Goal: Transaction & Acquisition: Purchase product/service

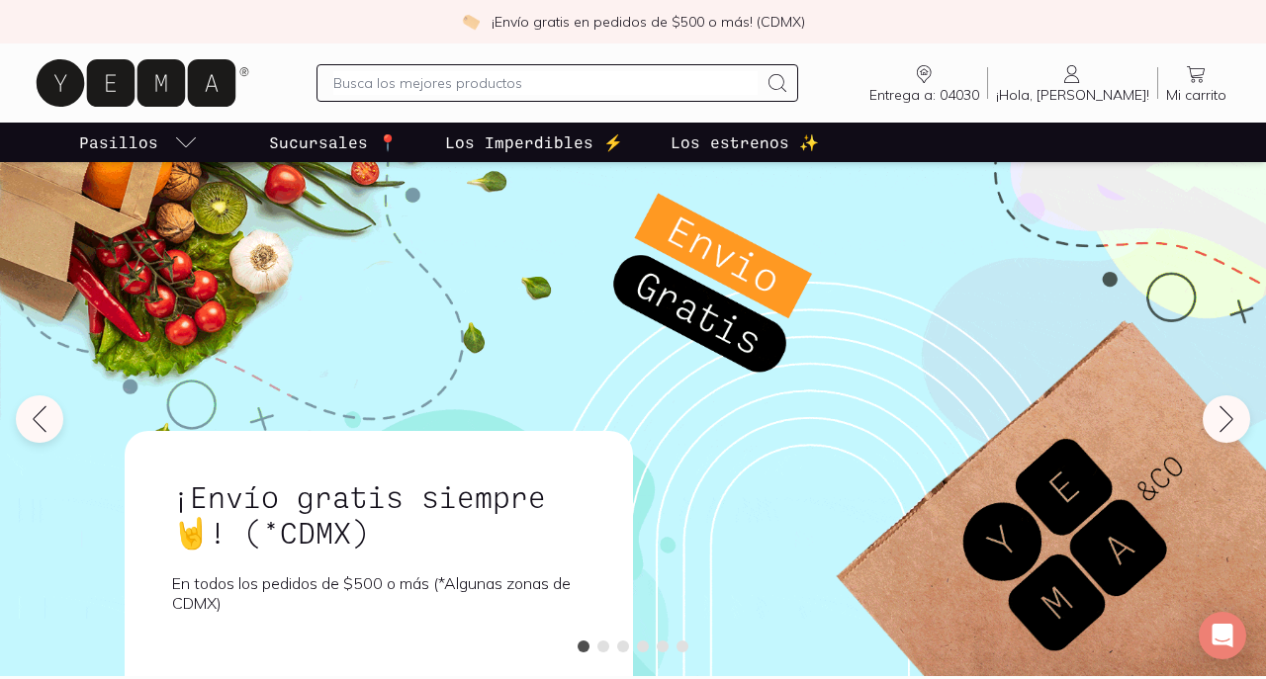
click at [499, 74] on input "text" at bounding box center [544, 83] width 423 height 24
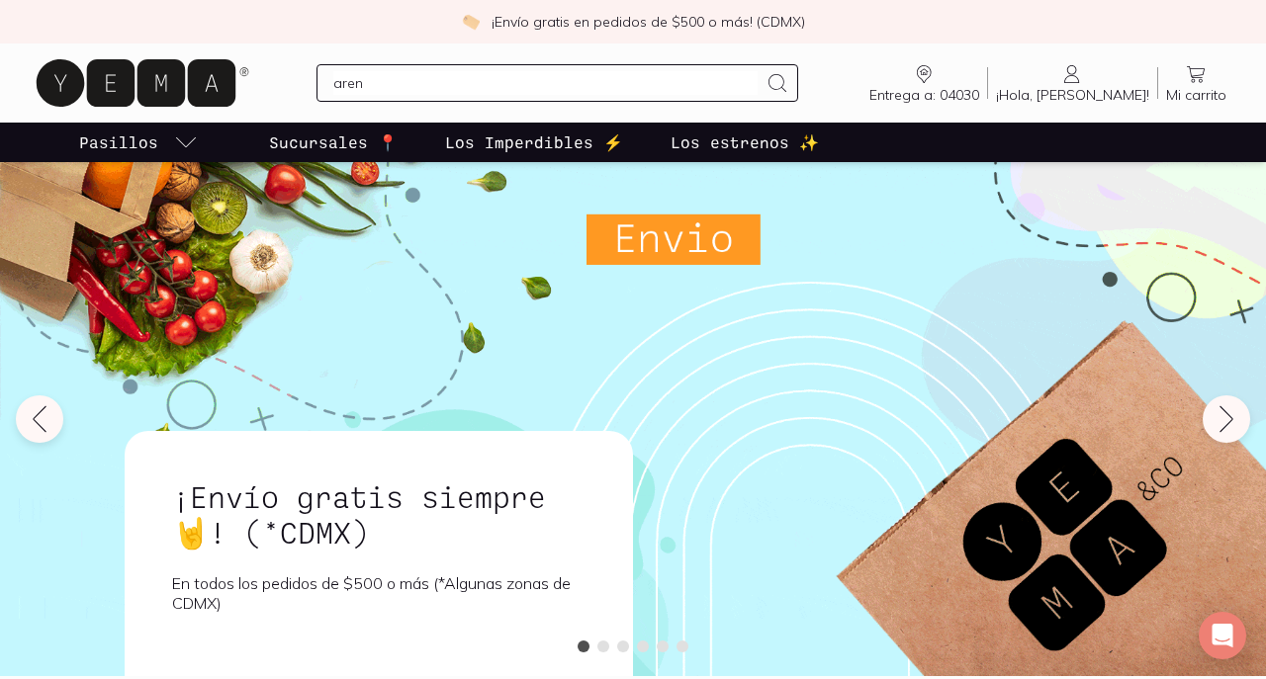
type input "arena"
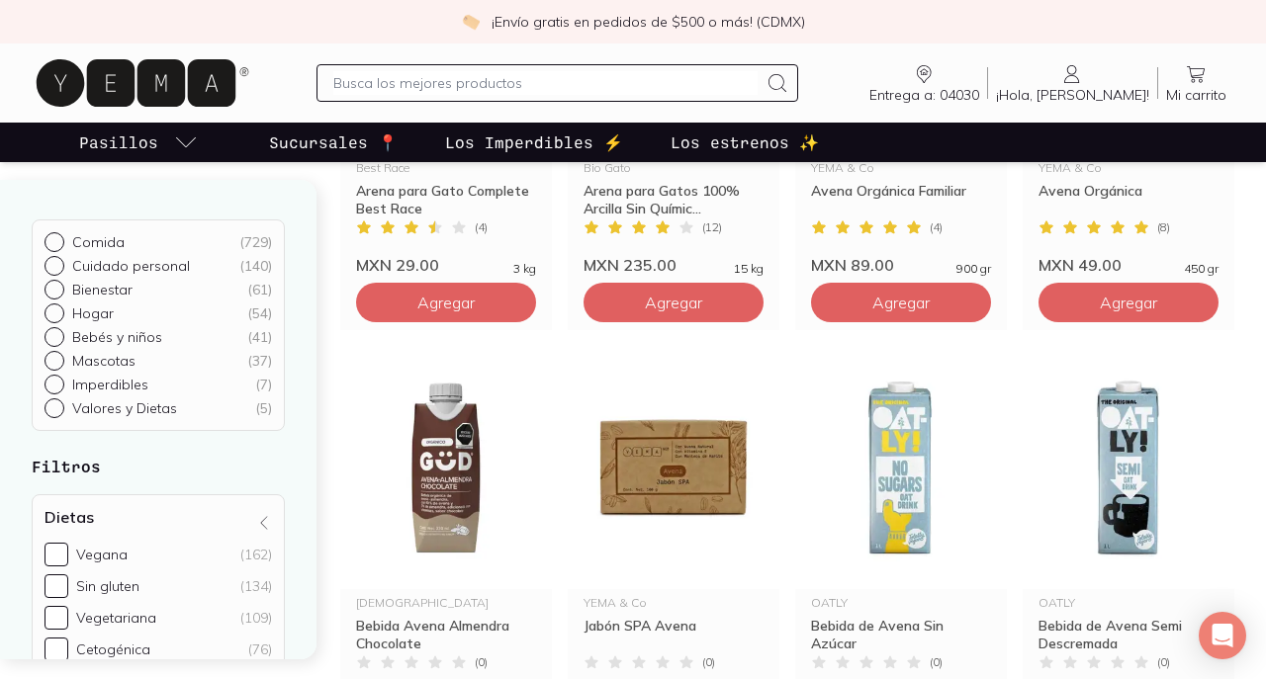
scroll to position [478, 0]
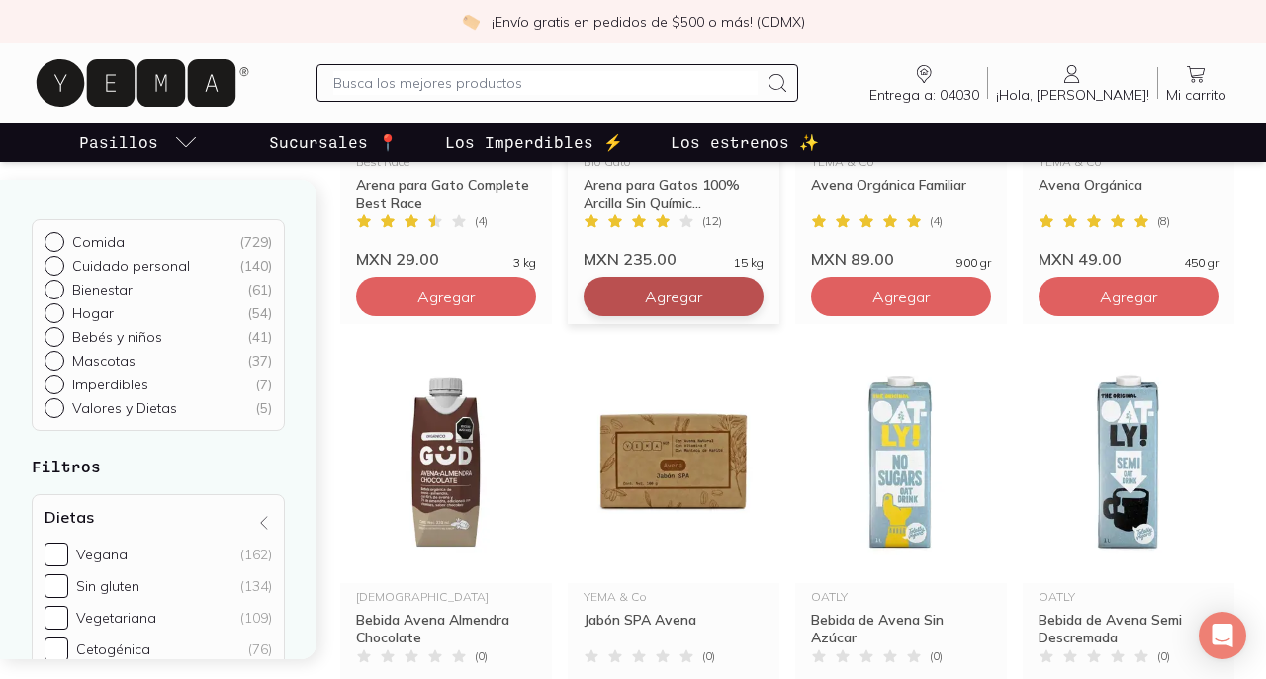
click at [475, 300] on span "Agregar" at bounding box center [445, 297] width 57 height 20
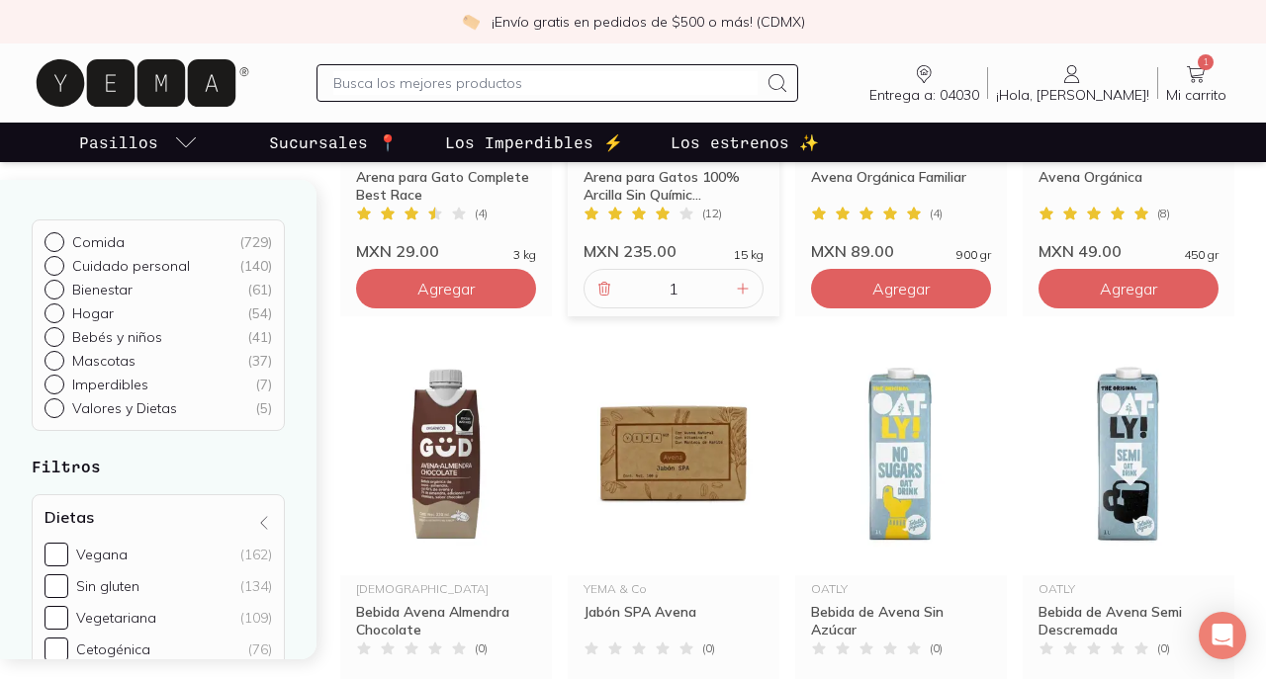
click at [498, 91] on input "text" at bounding box center [544, 83] width 423 height 24
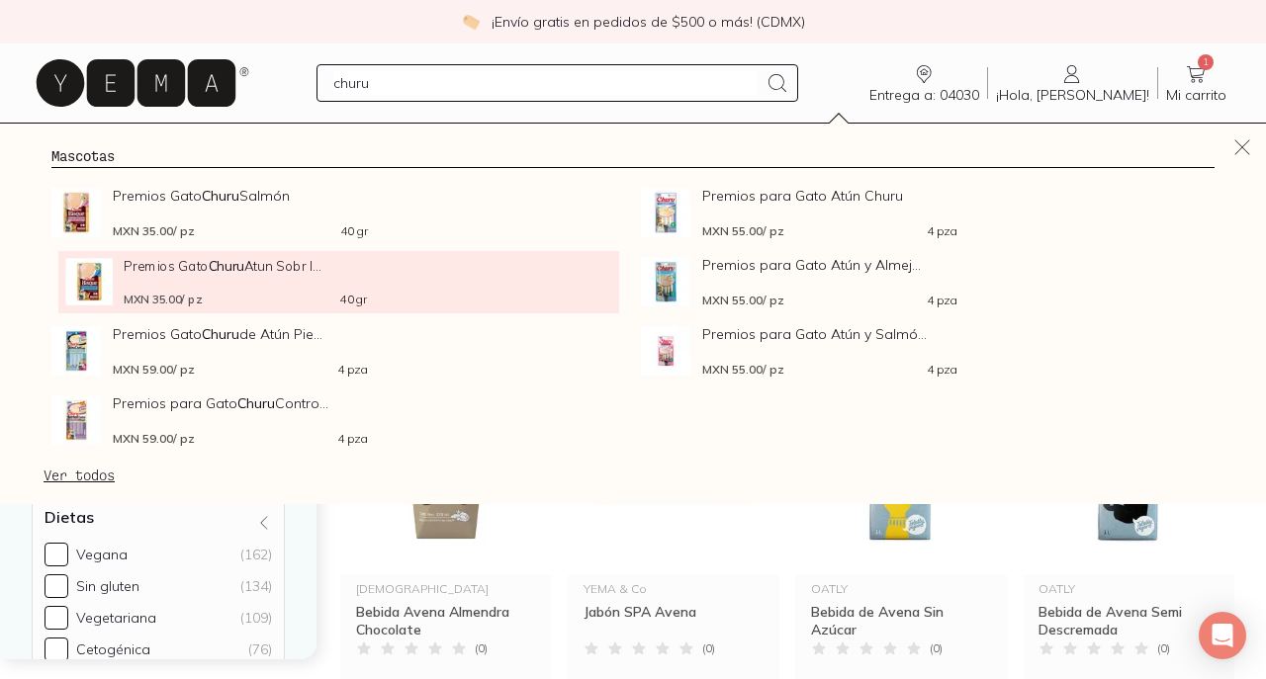
type input "churu"
click at [201, 281] on div "Premios Gato Churu Atun Sobr I... MXN 35.00 / pz 40 gr" at bounding box center [245, 281] width 242 height 47
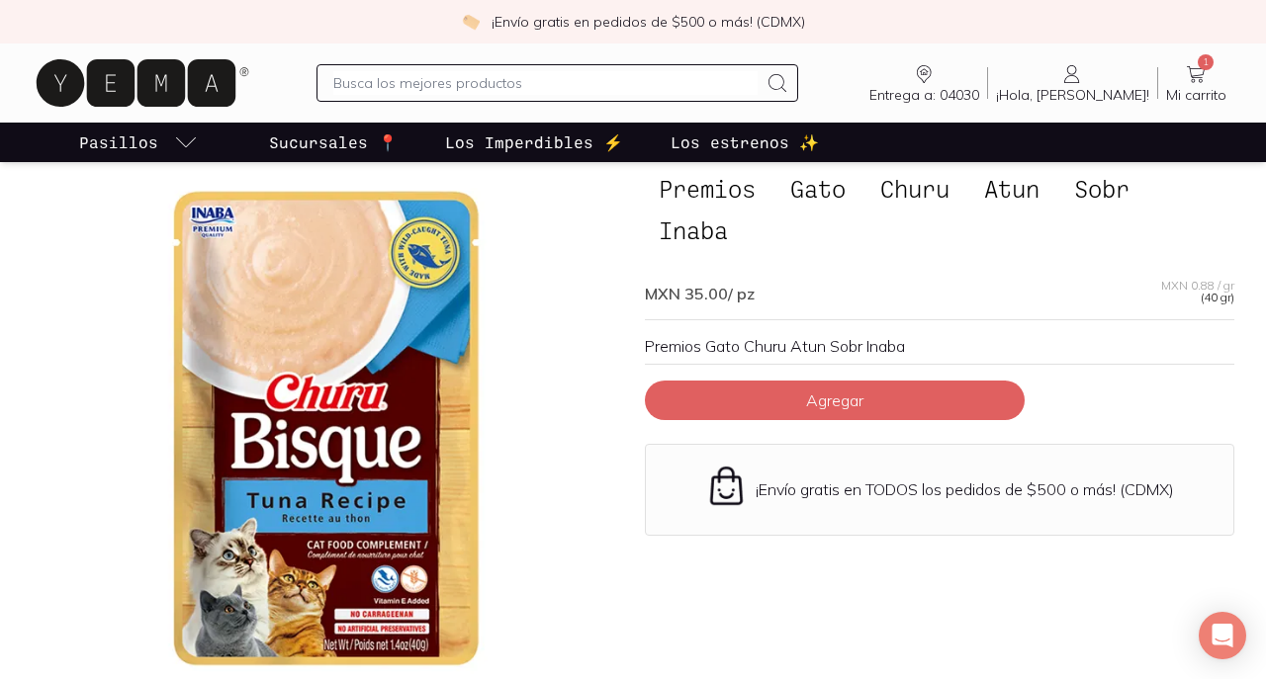
scroll to position [88, 0]
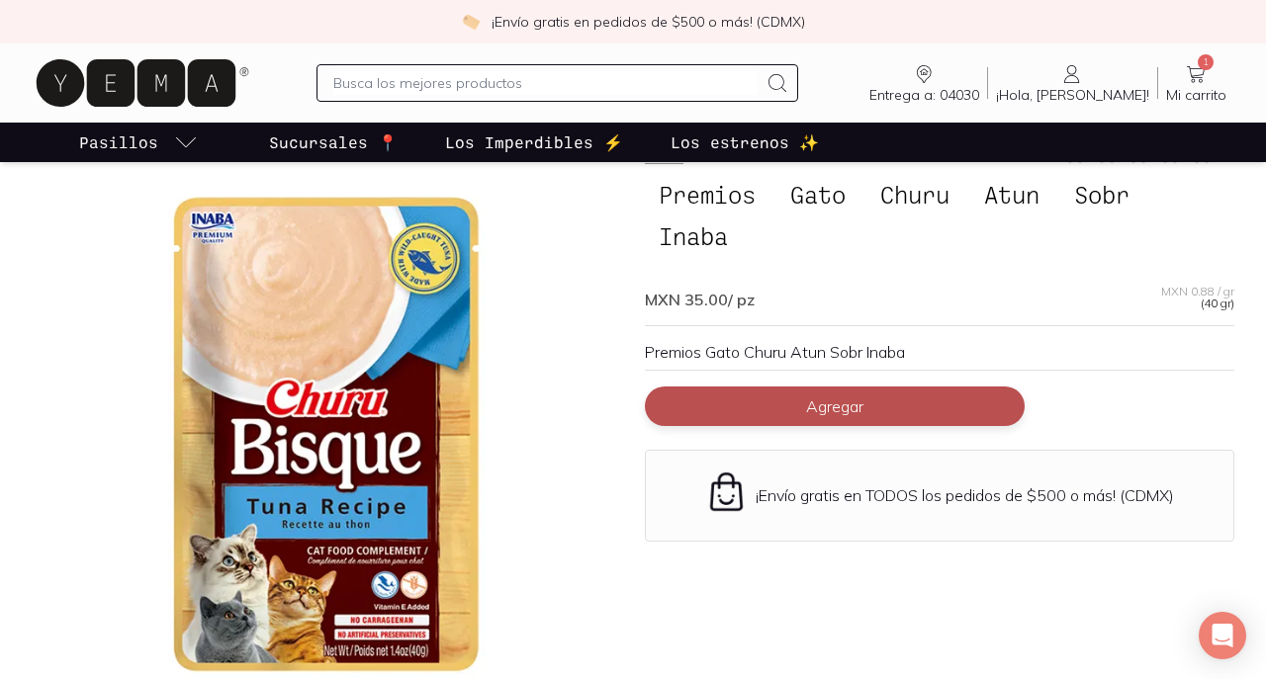
click at [778, 407] on button "Agregar" at bounding box center [835, 407] width 380 height 40
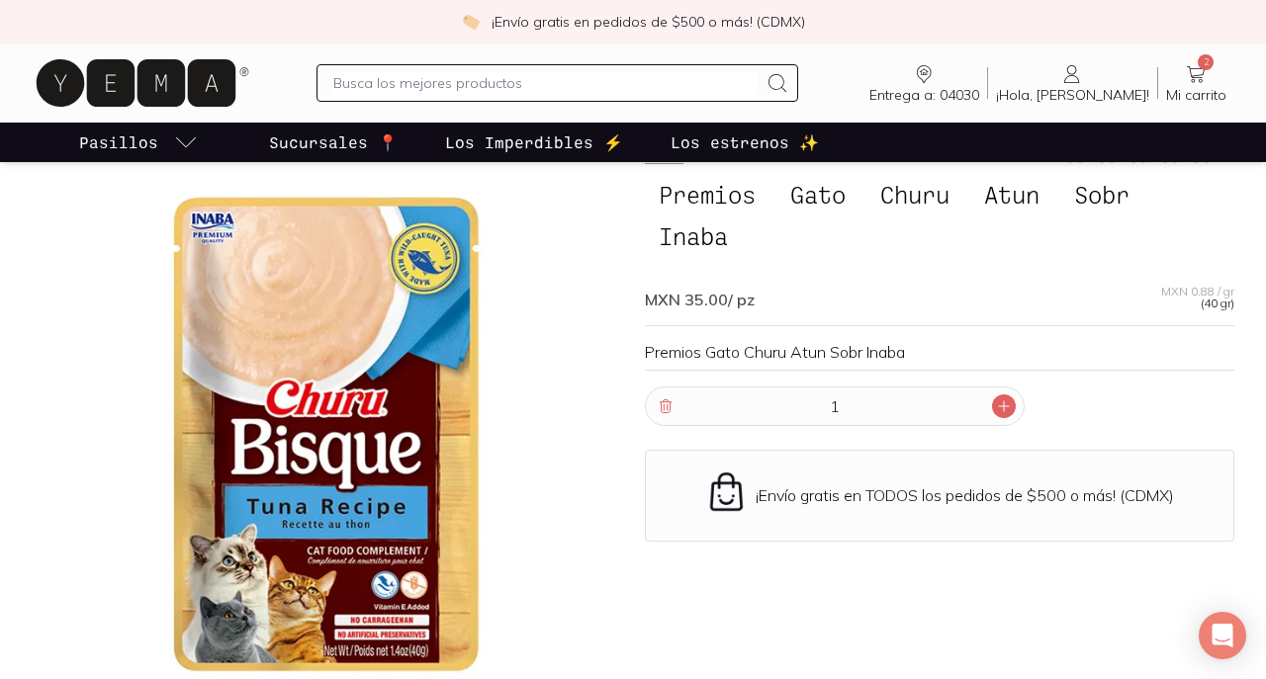
click at [1006, 413] on icon at bounding box center [1004, 407] width 16 height 16
type input "4"
click at [1198, 81] on icon at bounding box center [1196, 74] width 24 height 24
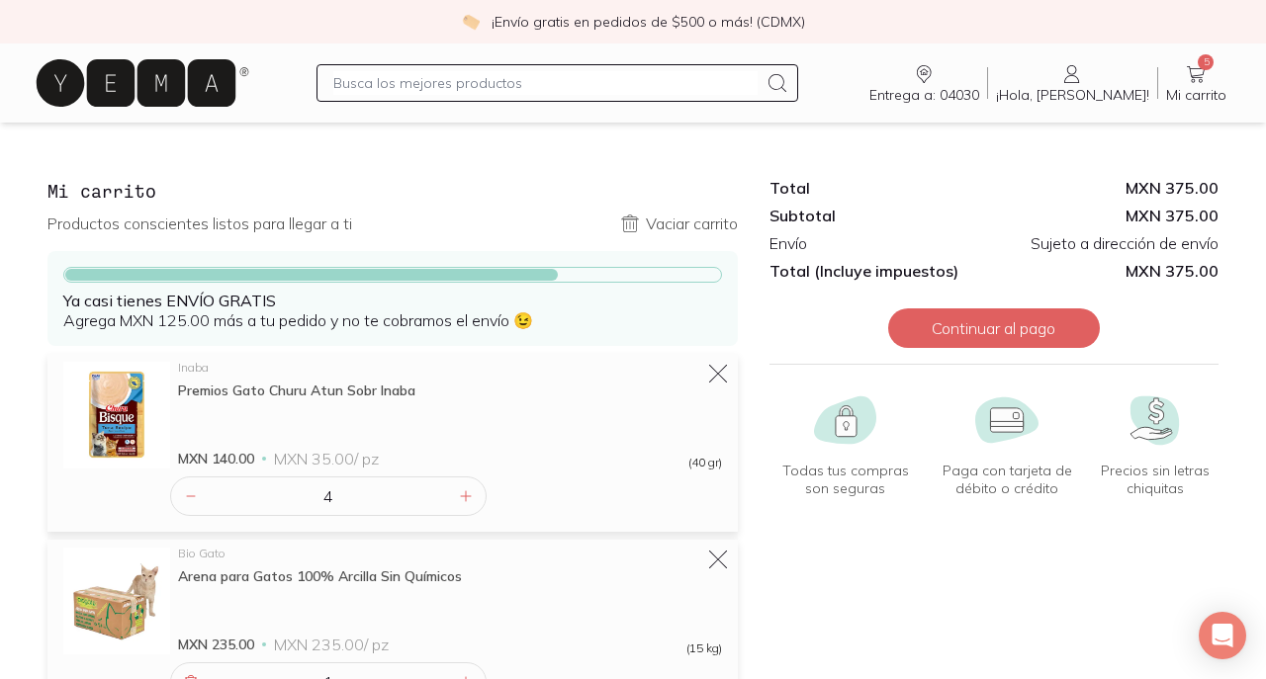
click at [57, 84] on icon at bounding box center [136, 82] width 199 height 47
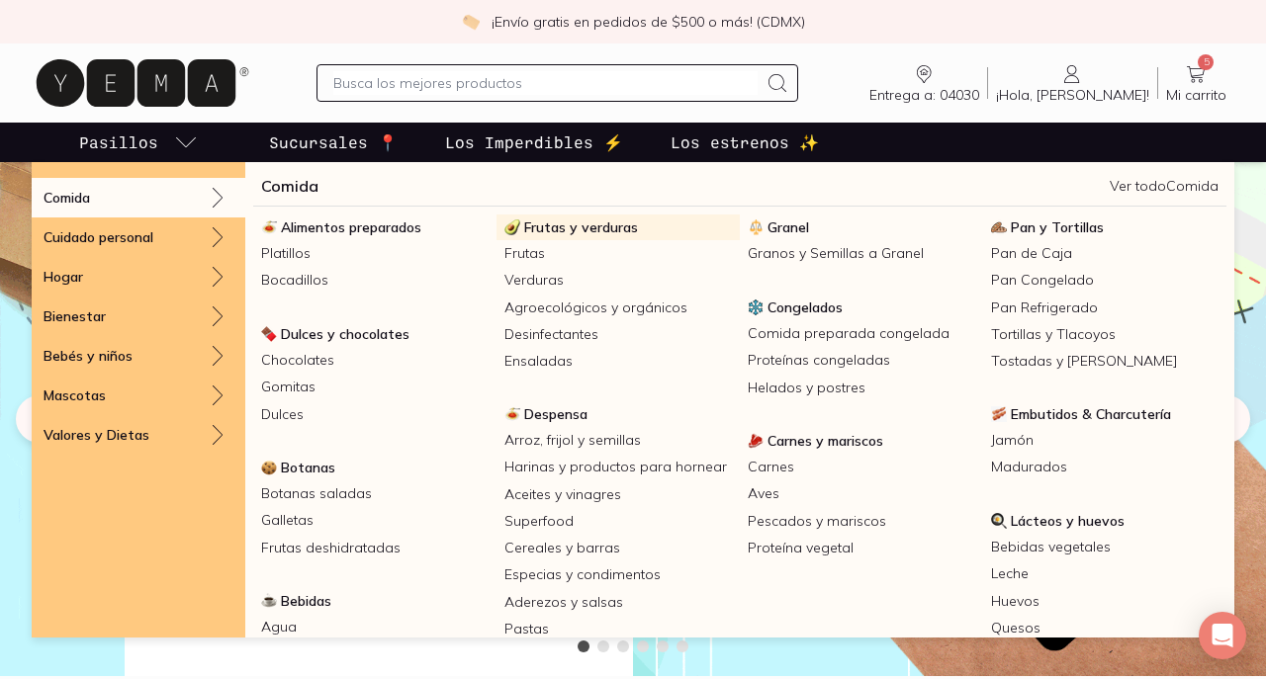
click at [557, 232] on span "Frutas y verduras" at bounding box center [581, 228] width 114 height 18
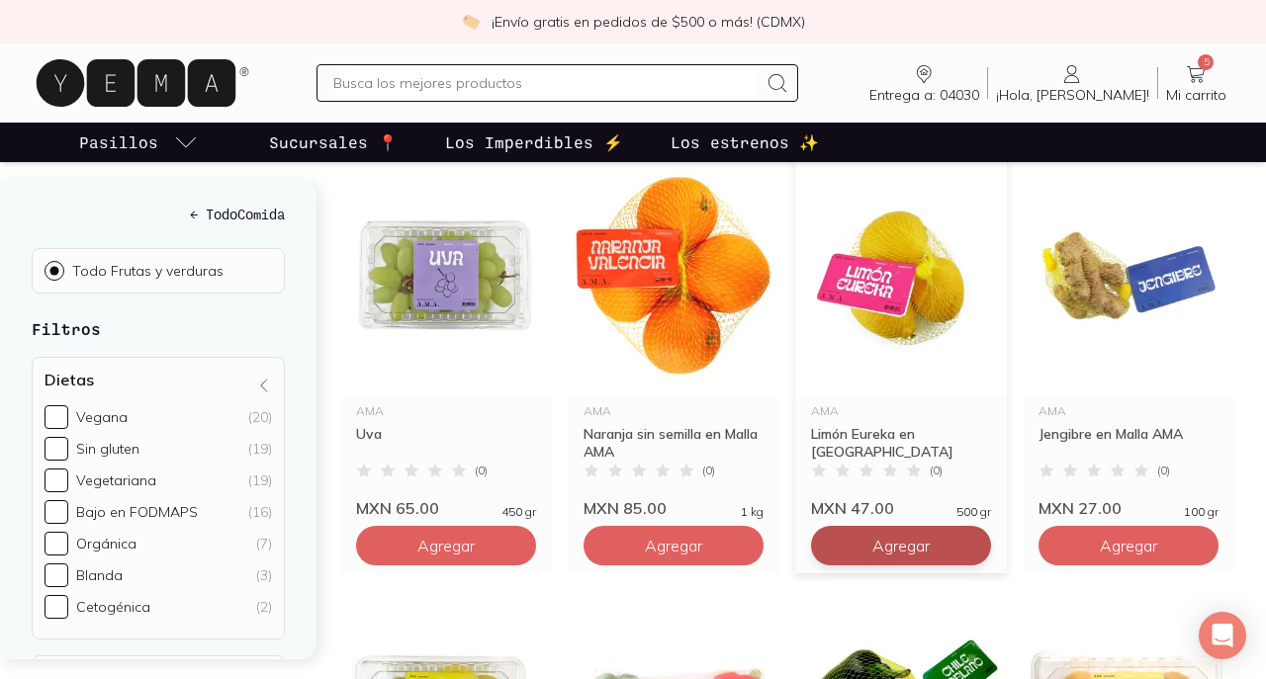
scroll to position [296, 0]
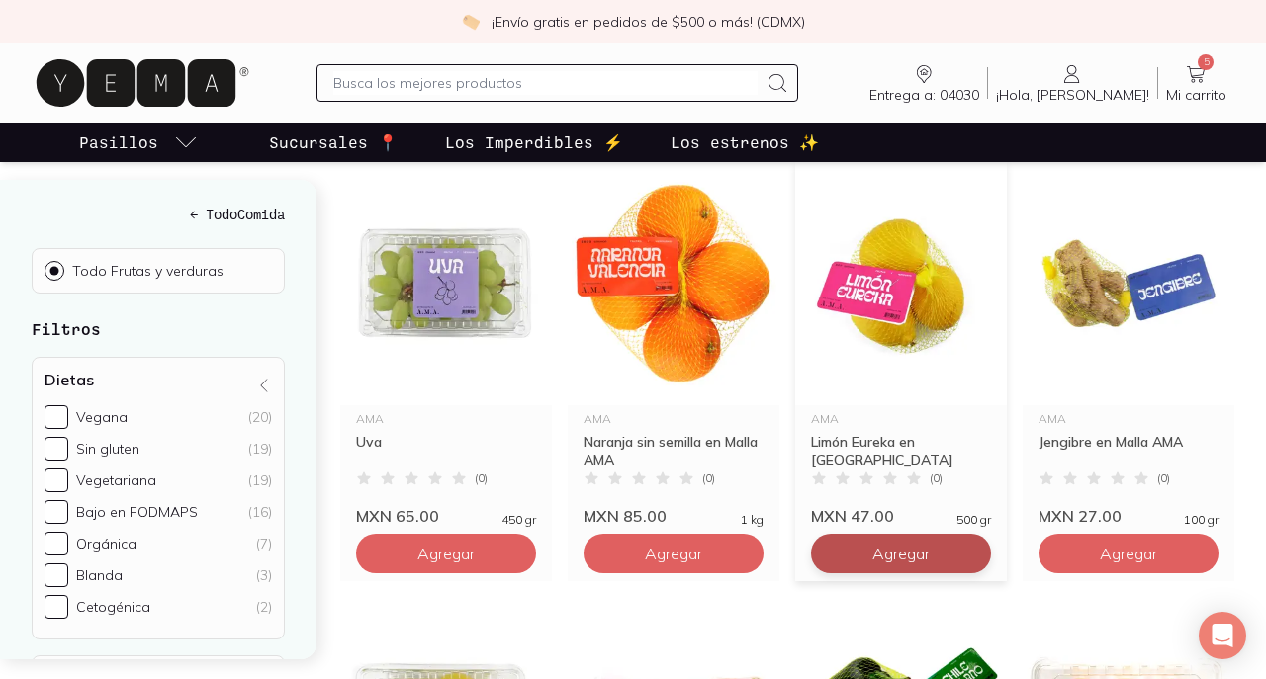
click at [475, 544] on span "Agregar" at bounding box center [445, 554] width 57 height 20
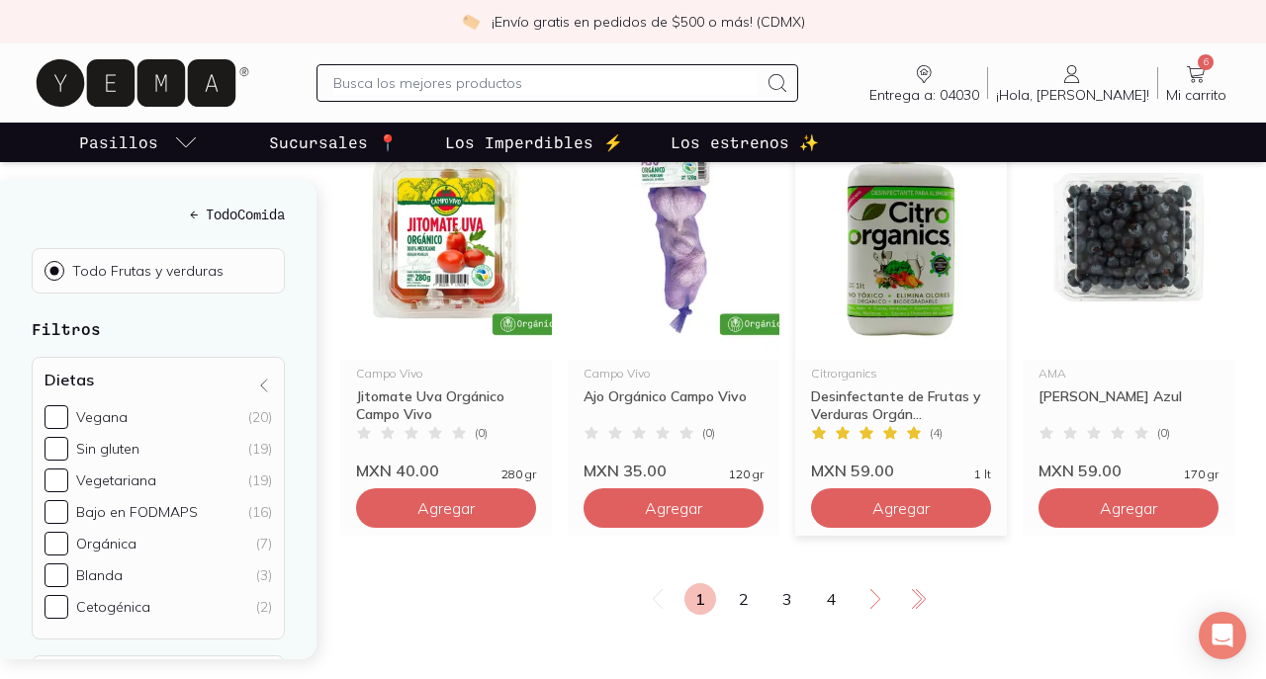
scroll to position [2535, 0]
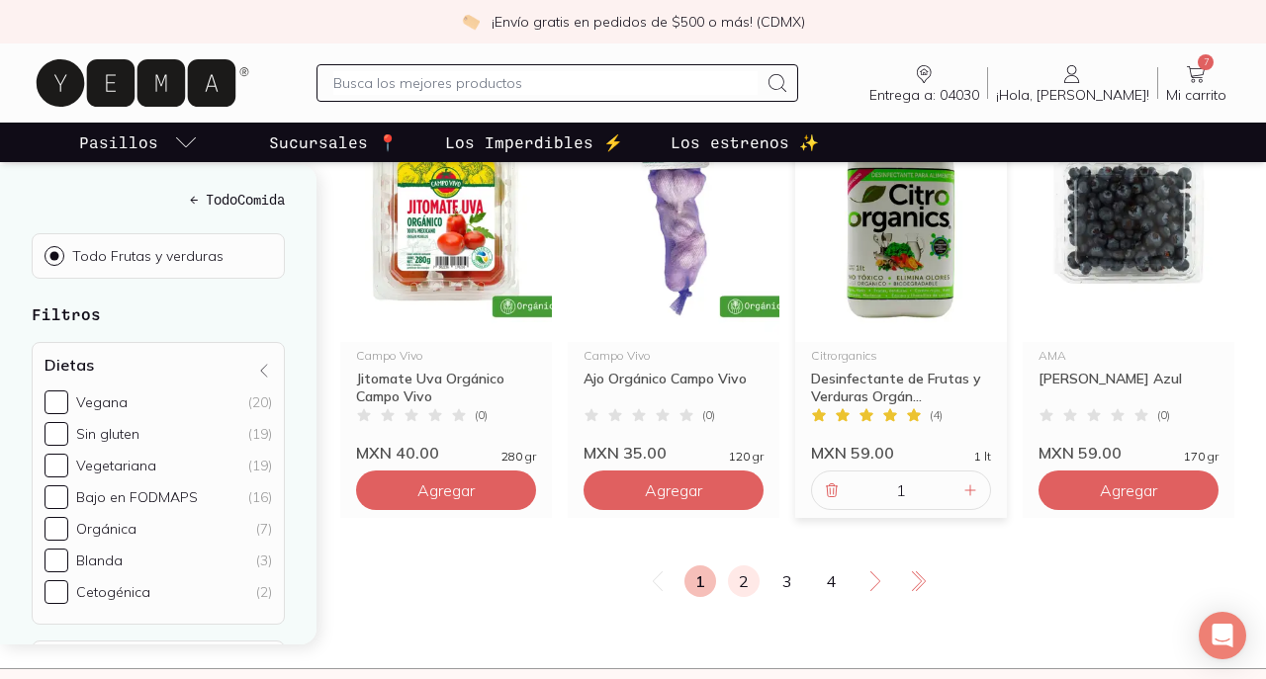
click at [742, 566] on link "2" at bounding box center [744, 582] width 32 height 32
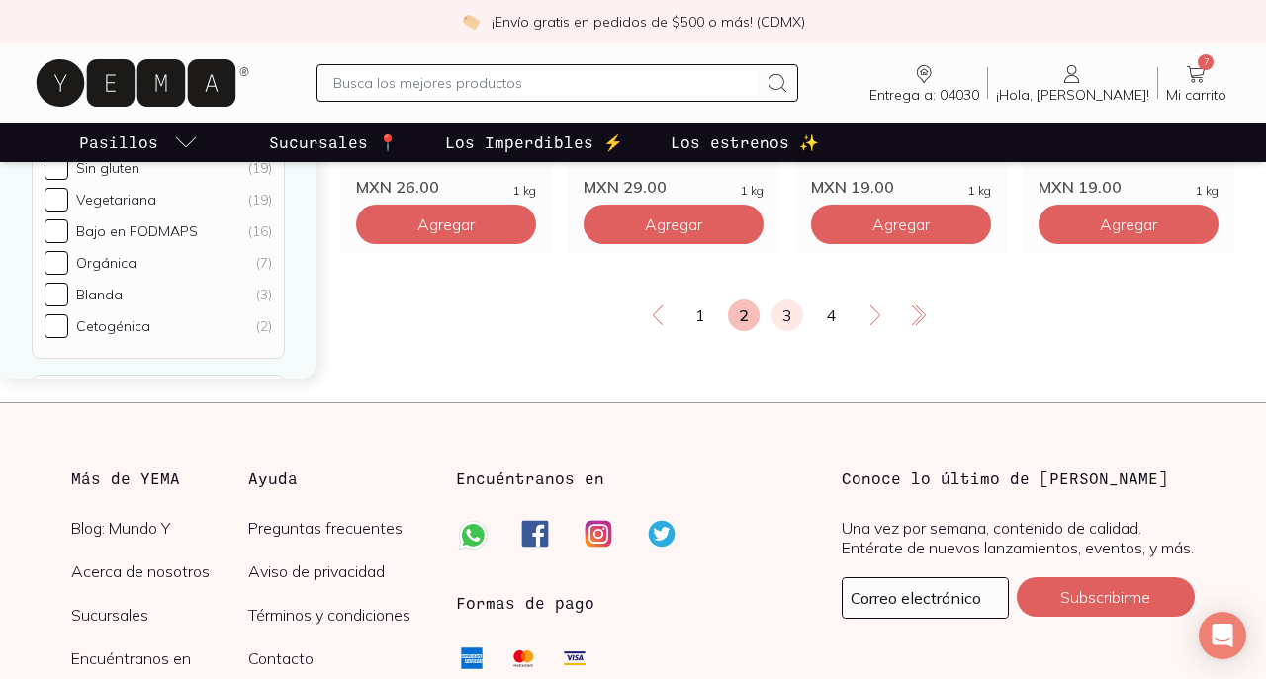
click at [793, 300] on link "3" at bounding box center [787, 316] width 32 height 32
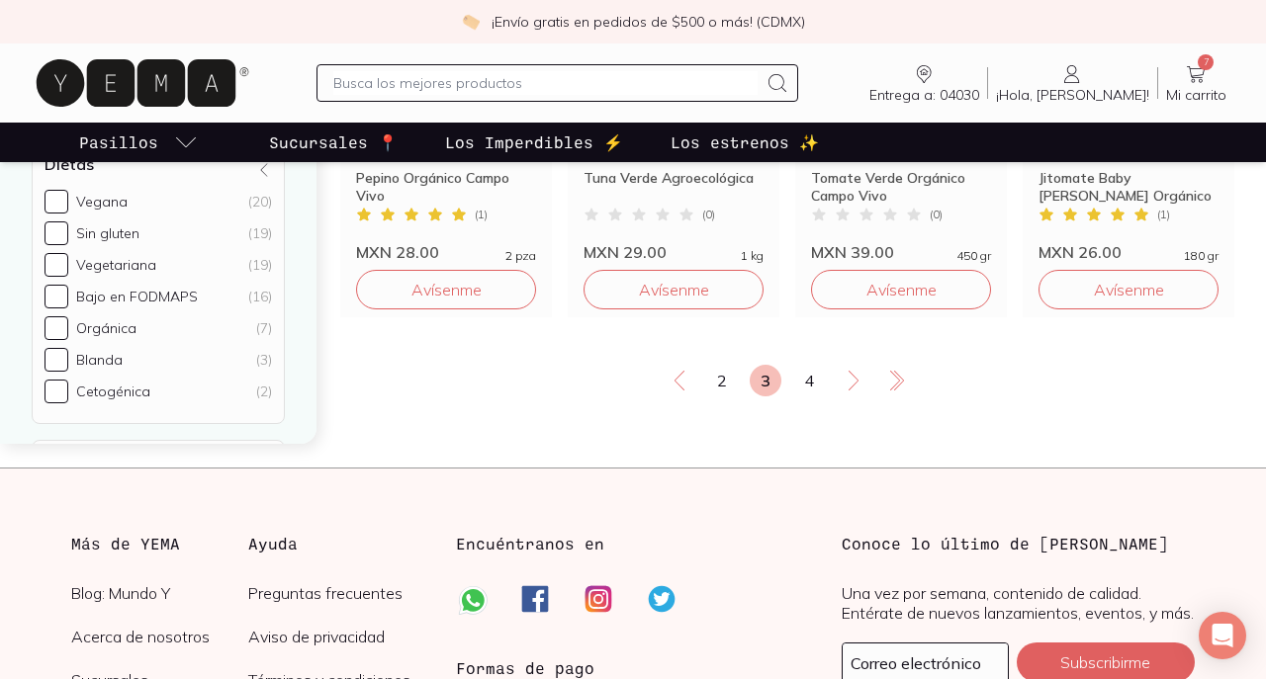
scroll to position [2807, 0]
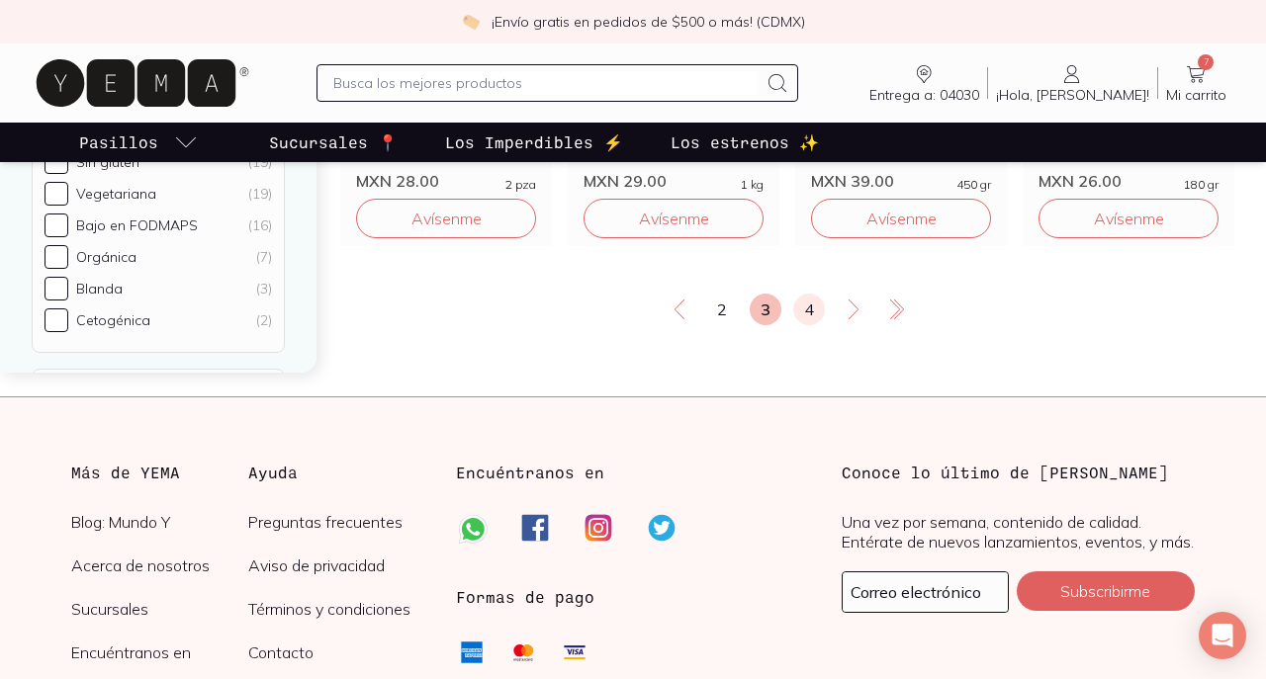
click at [813, 294] on link "4" at bounding box center [809, 310] width 32 height 32
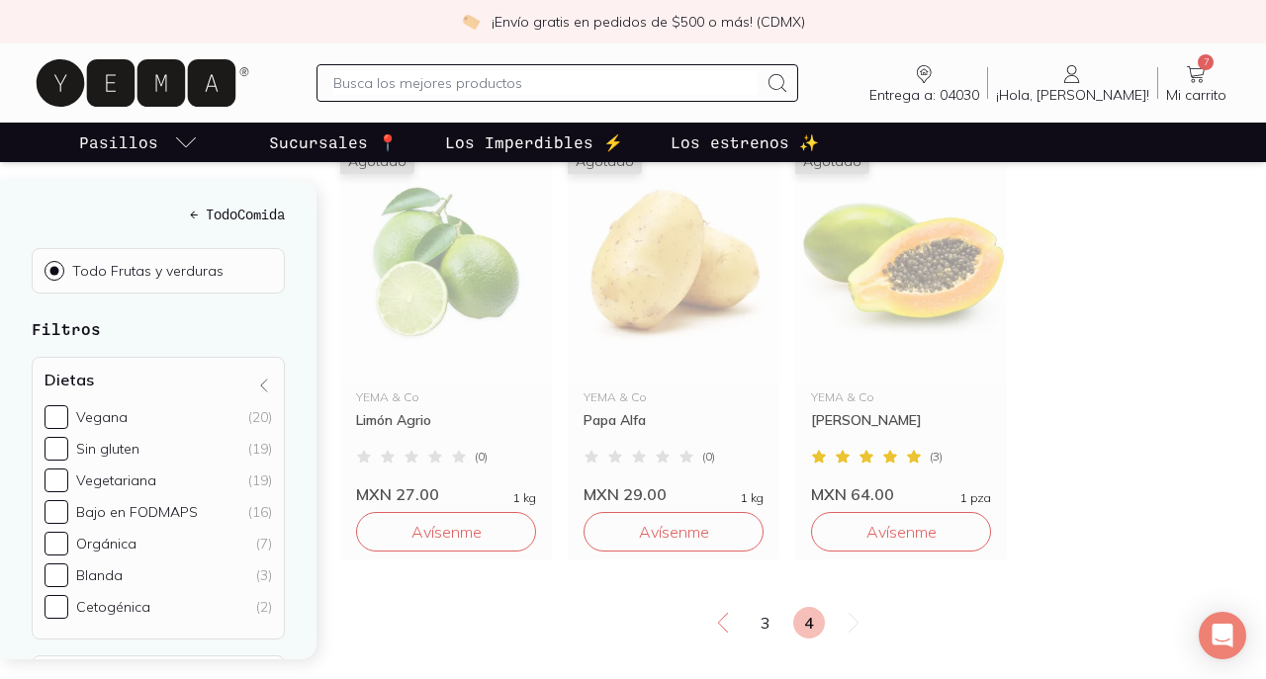
scroll to position [779, 0]
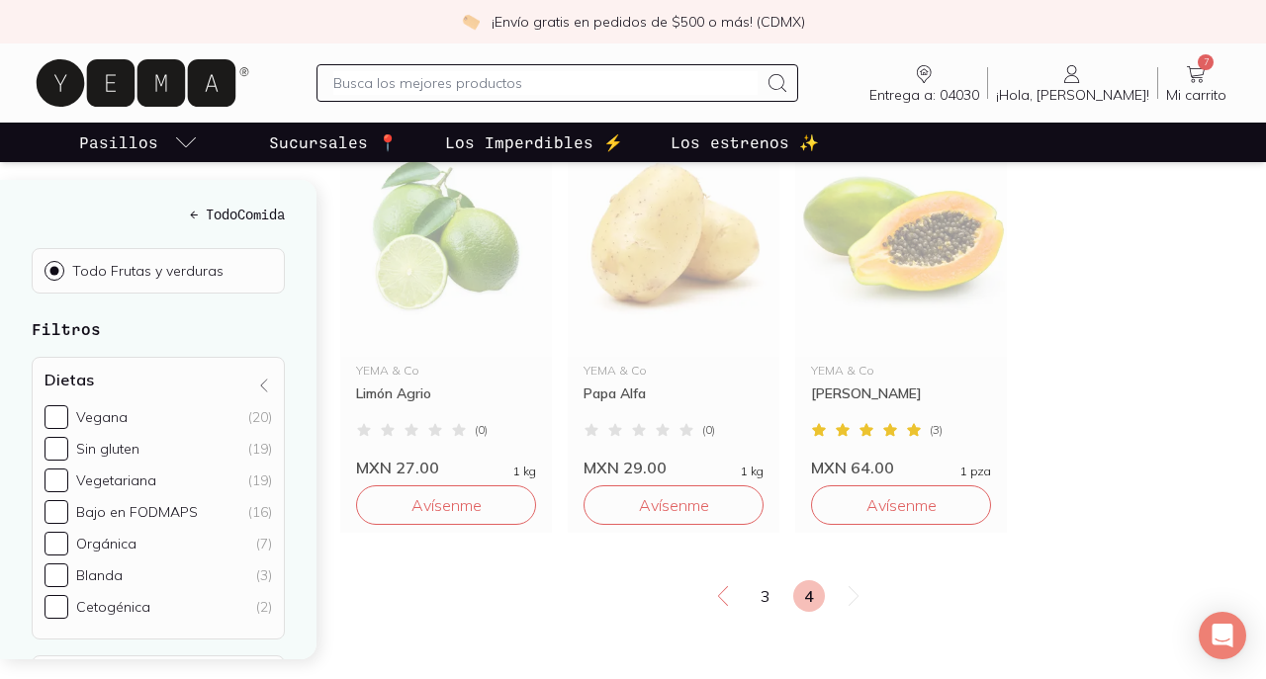
click at [1192, 68] on icon at bounding box center [1196, 74] width 24 height 24
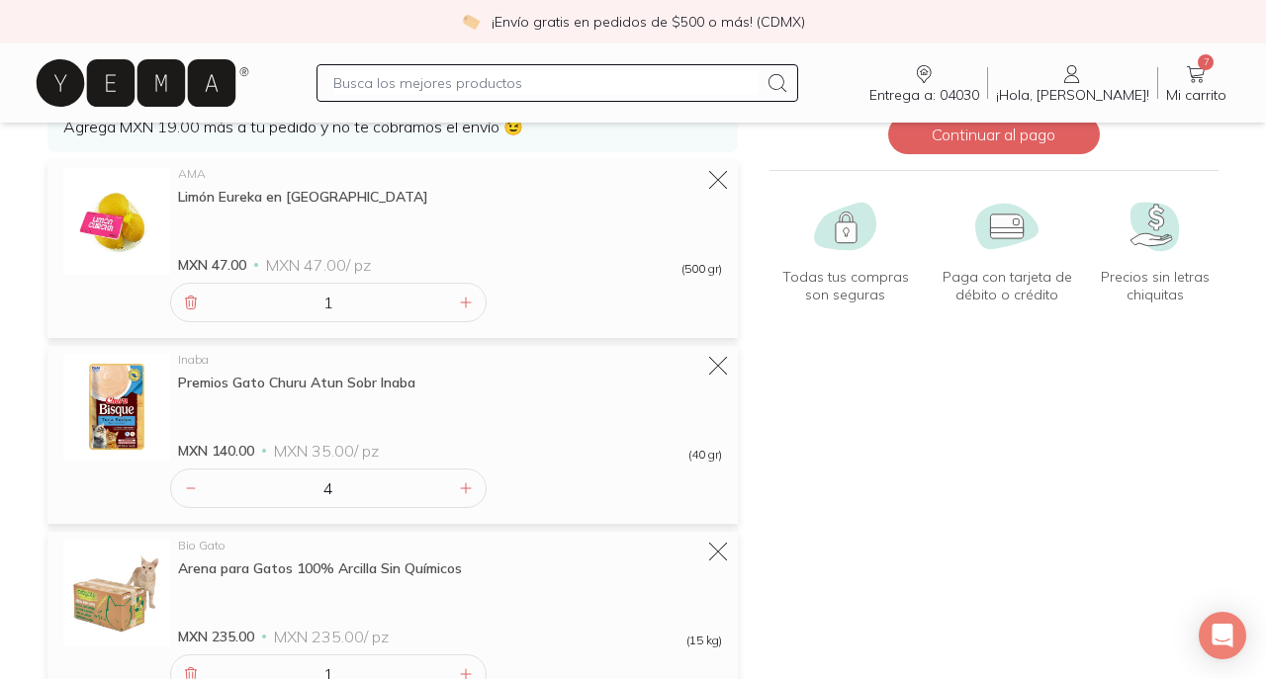
scroll to position [201, 0]
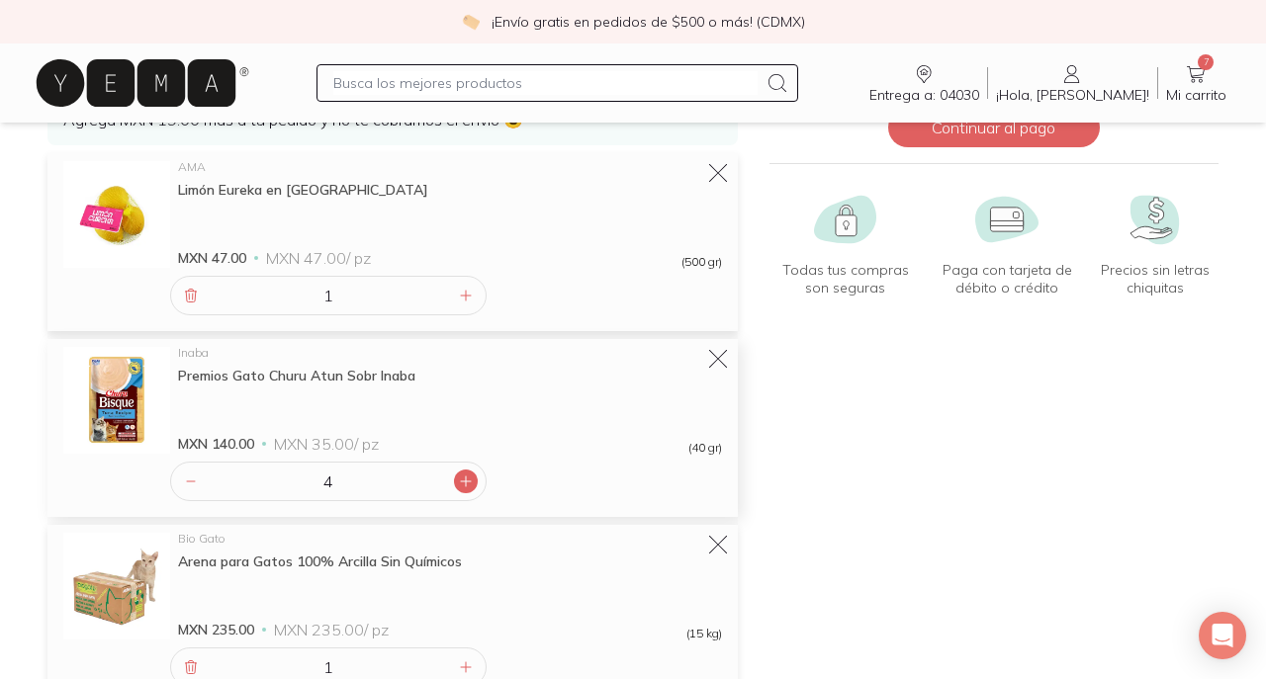
click at [466, 479] on icon at bounding box center [466, 482] width 10 height 10
type input "5"
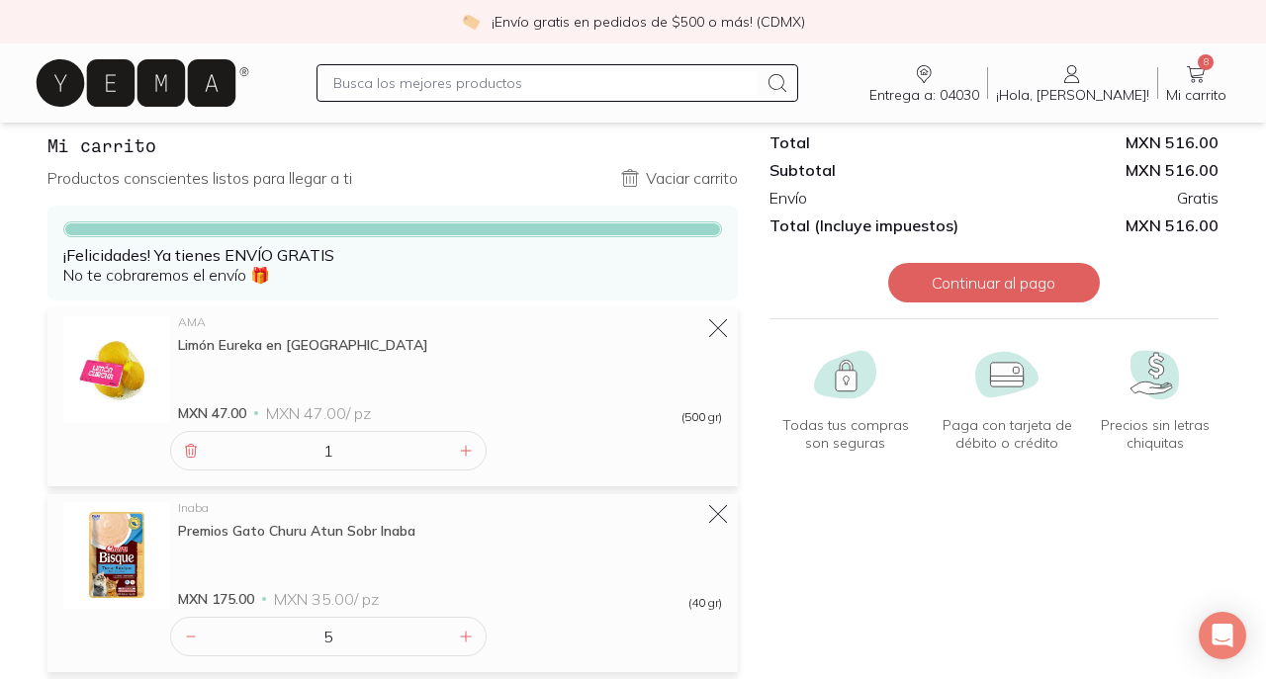
scroll to position [44, 0]
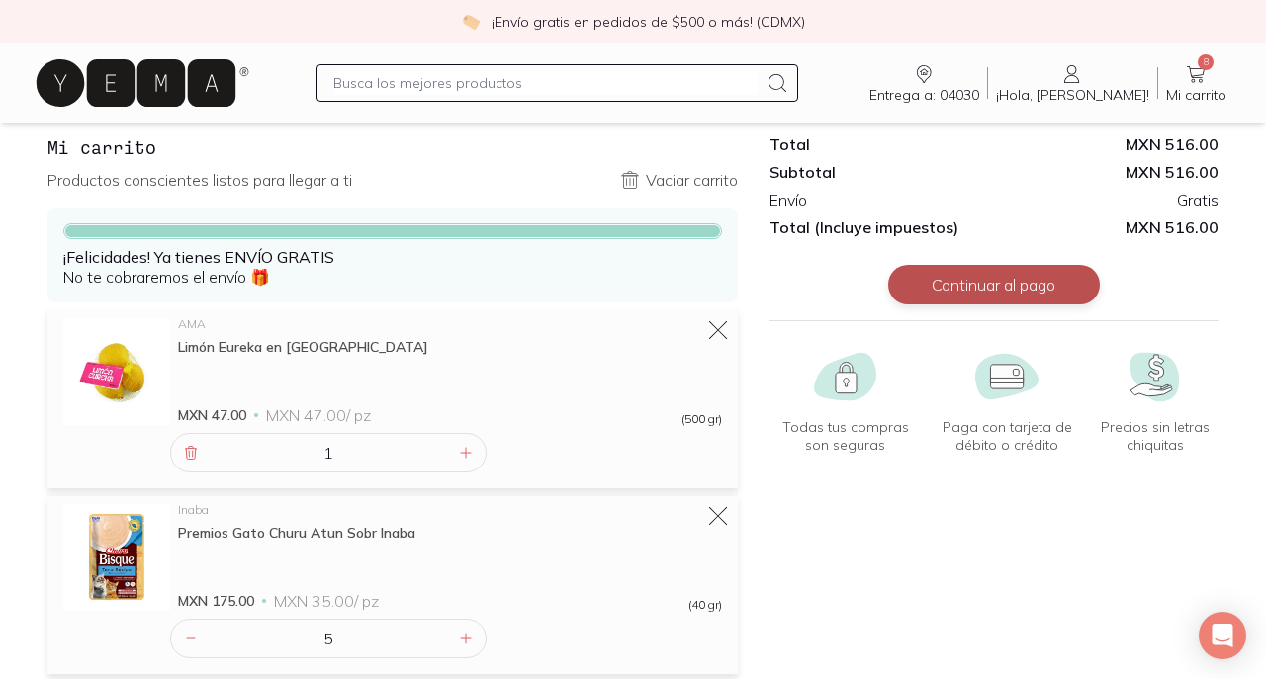
click at [973, 286] on button "Continuar al pago" at bounding box center [994, 285] width 212 height 40
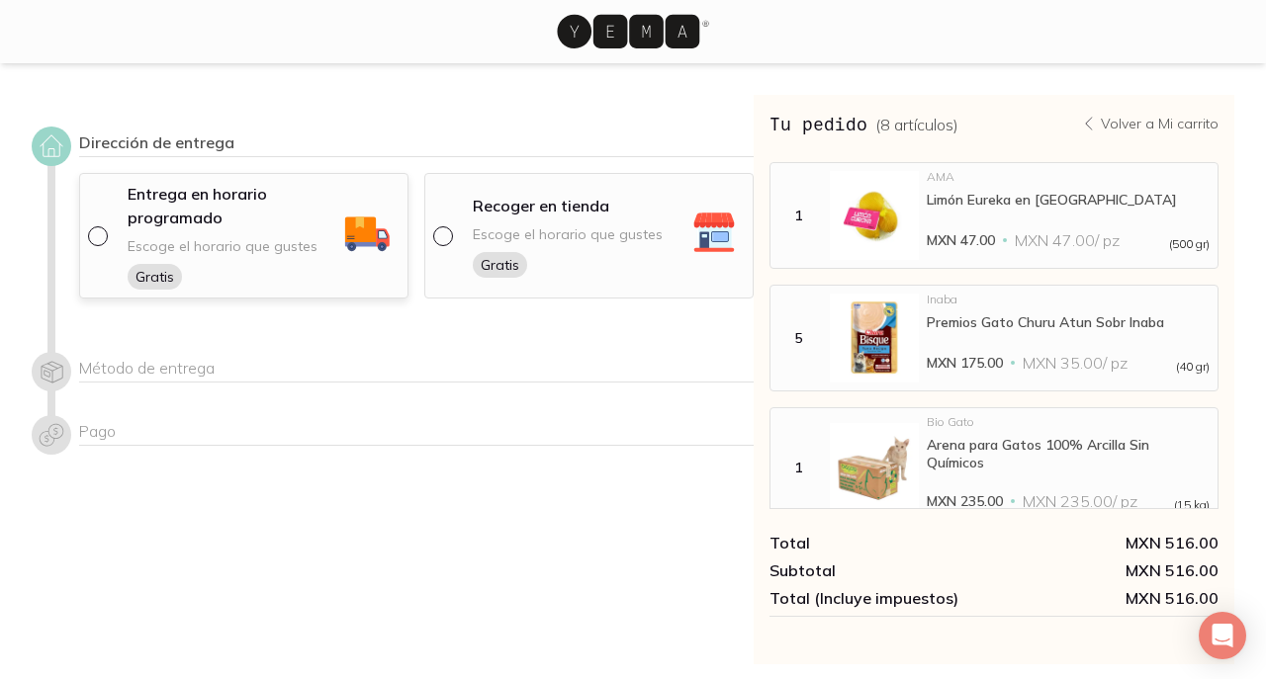
click at [96, 237] on input "radio" at bounding box center [96, 234] width 16 height 16
radio input "true"
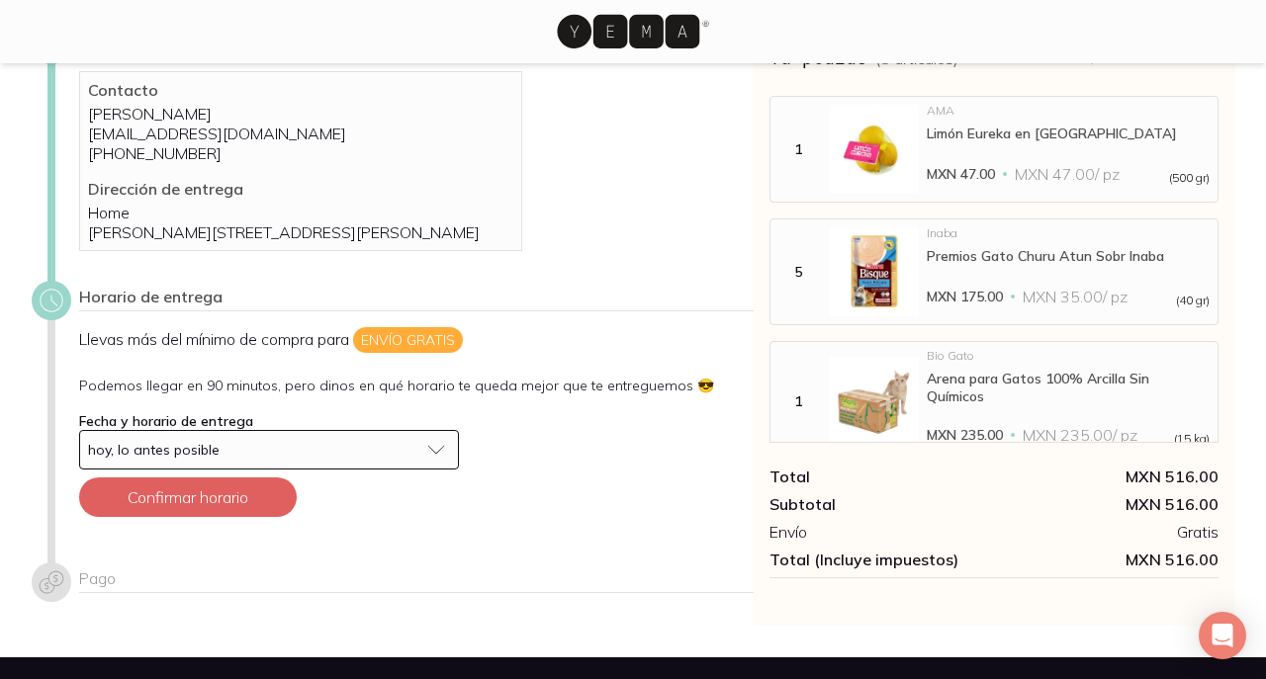
scroll to position [150, 0]
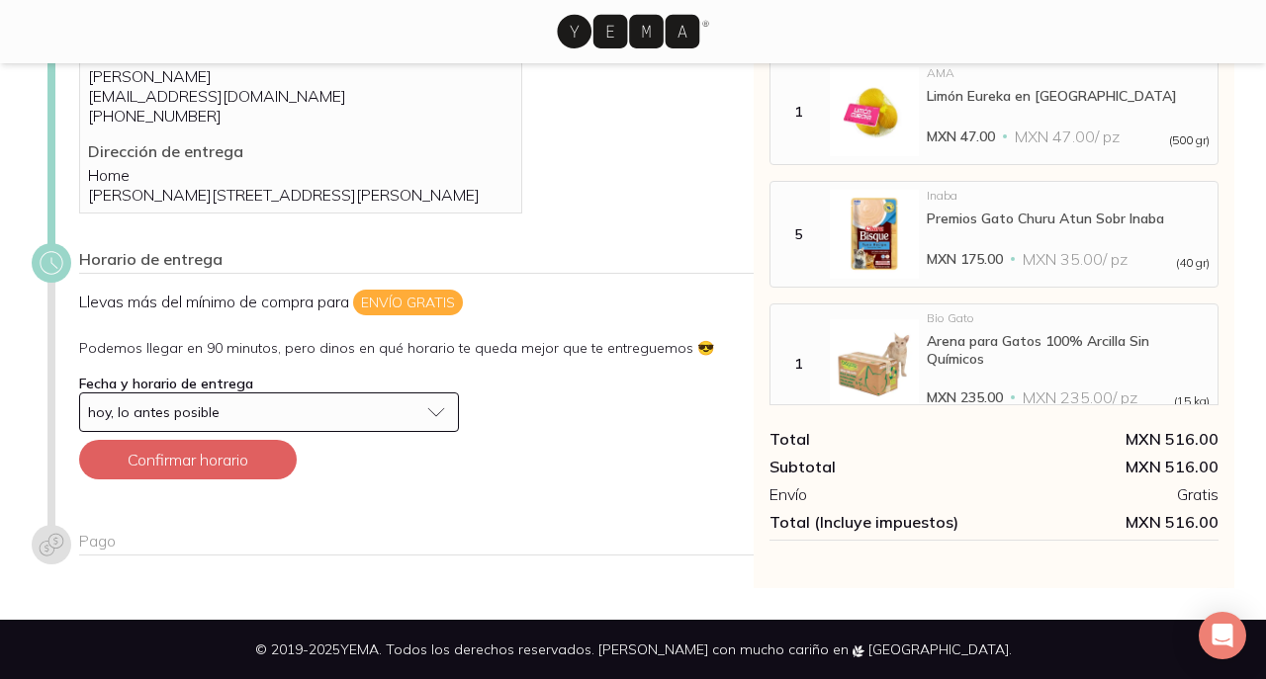
click at [260, 421] on div "hoy, lo antes posible" at bounding box center [253, 413] width 330 height 18
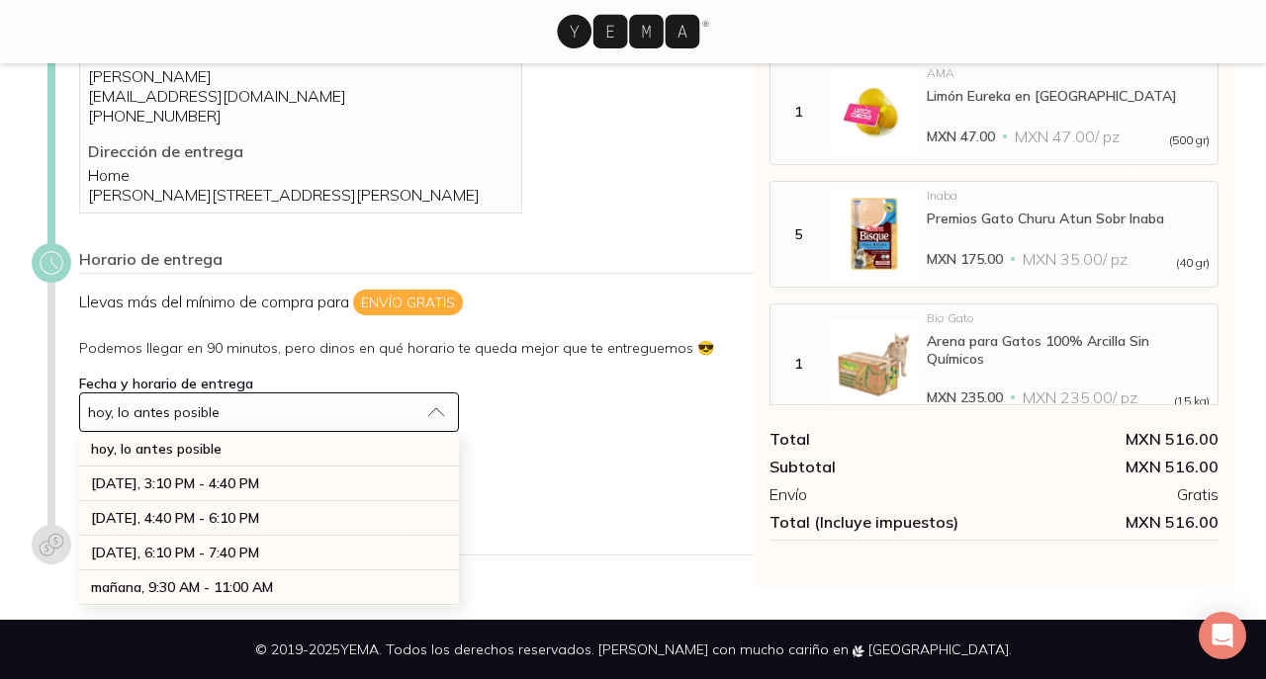
click at [553, 412] on div "Llevas más del mínimo de compra para Envío gratis Podemos llegar en 90 minutos,…" at bounding box center [416, 393] width 675 height 206
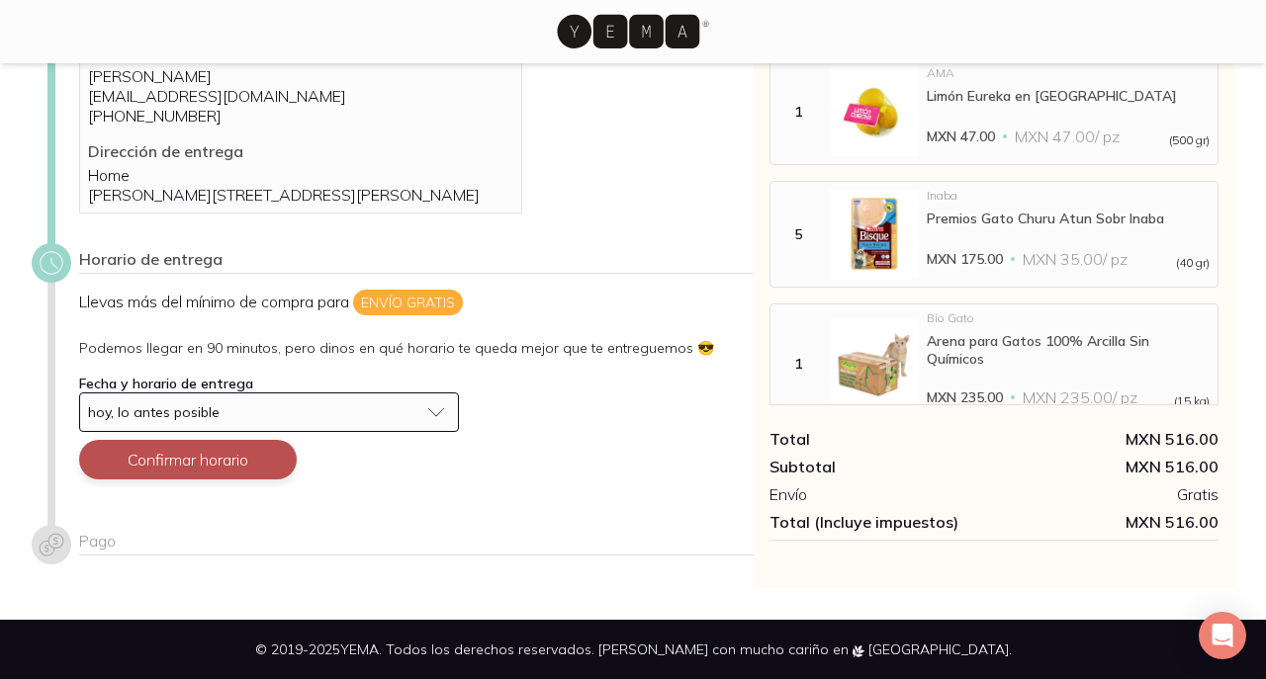
click at [158, 475] on button "Confirmar horario" at bounding box center [188, 460] width 218 height 40
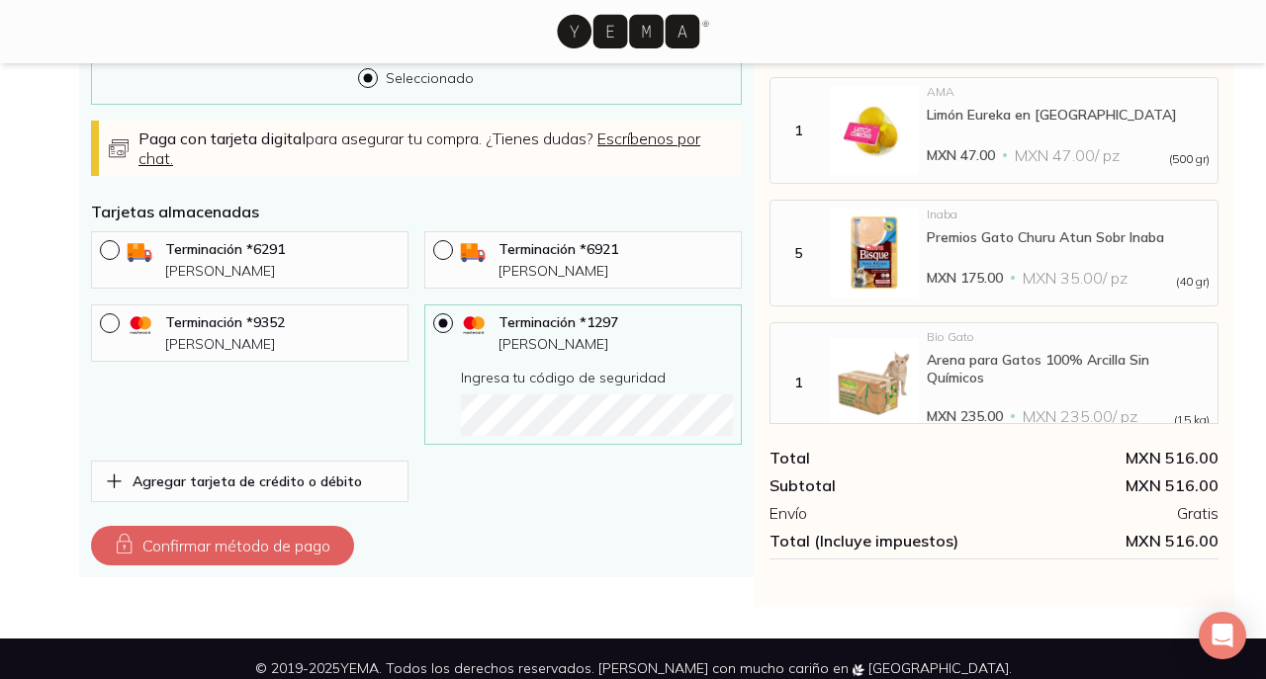
scroll to position [730, 0]
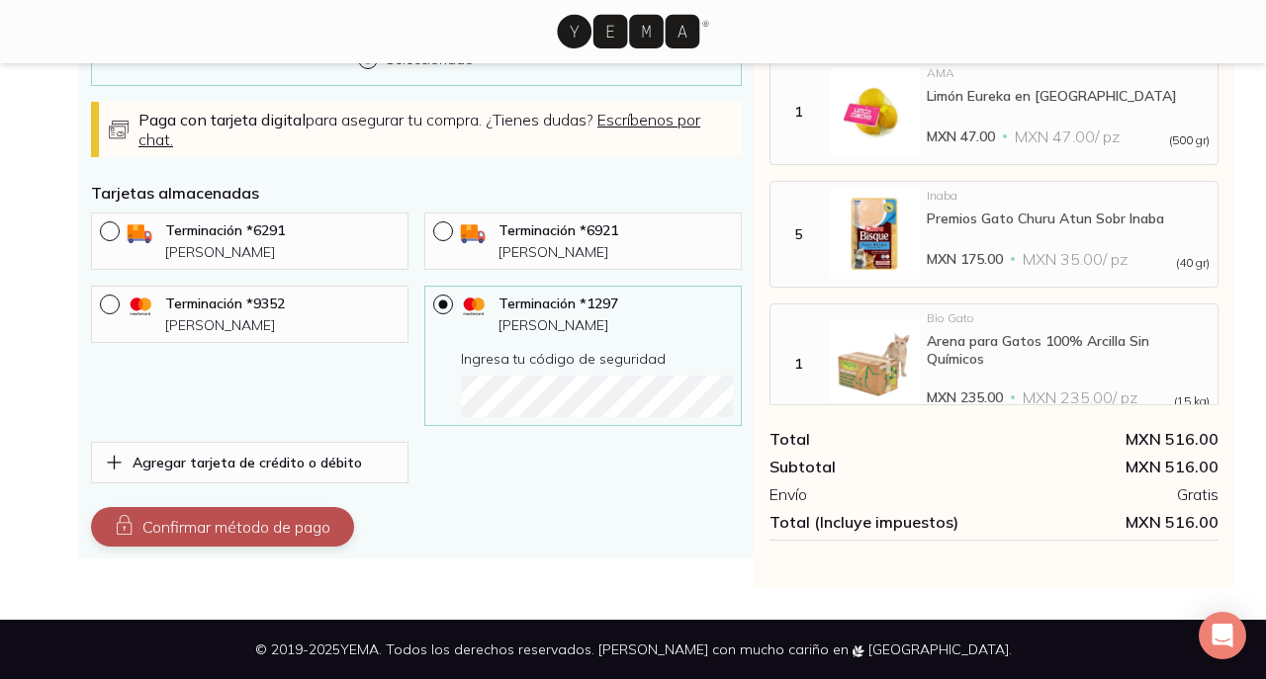
click at [240, 539] on button "Confirmar método de pago" at bounding box center [222, 527] width 263 height 40
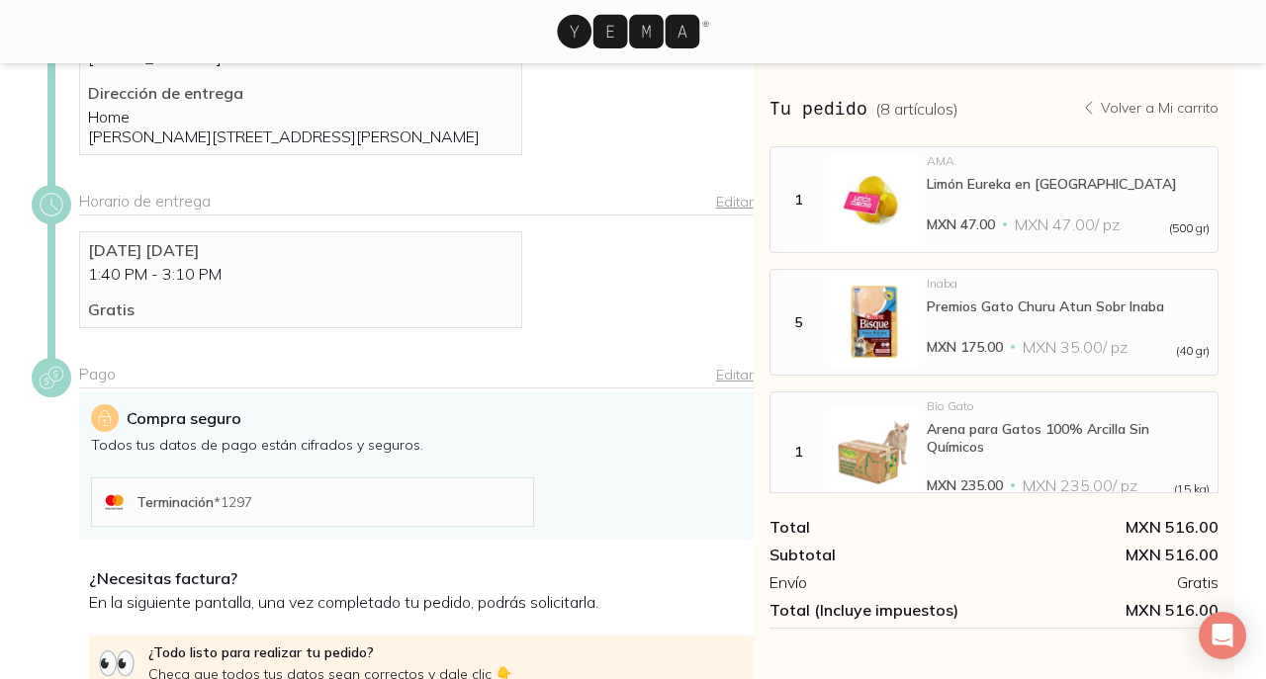
scroll to position [414, 0]
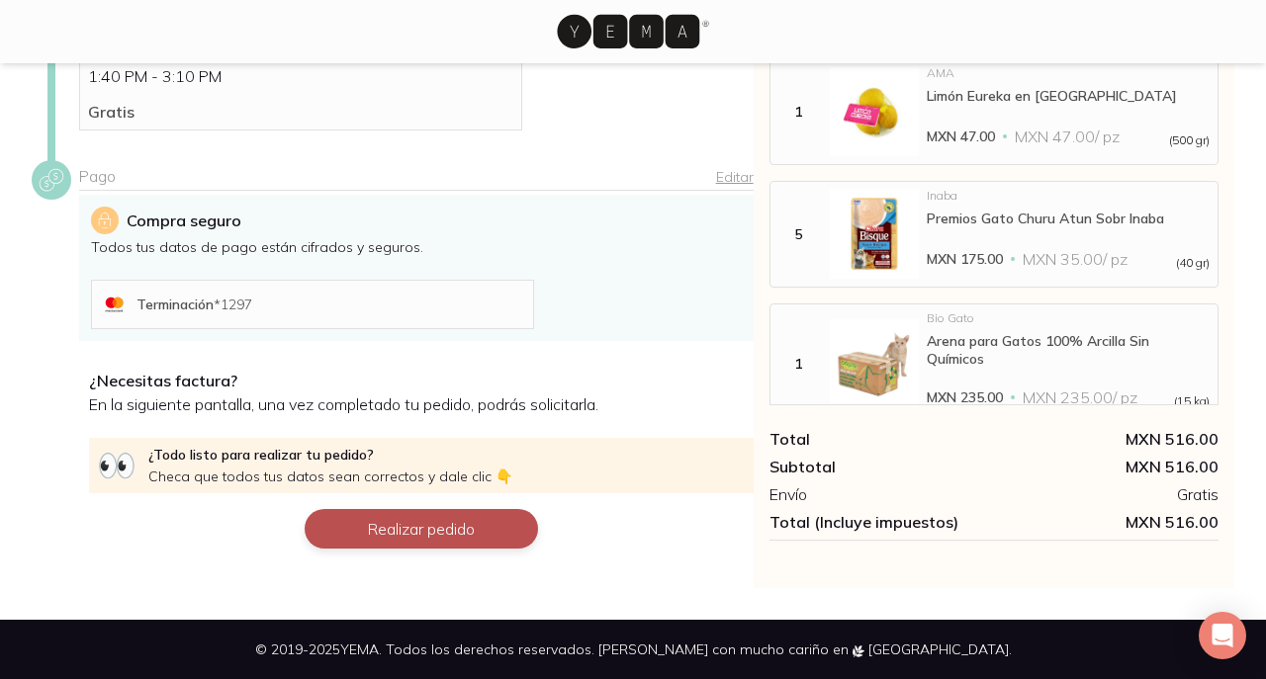
click at [383, 535] on button "Realizar pedido" at bounding box center [421, 529] width 233 height 40
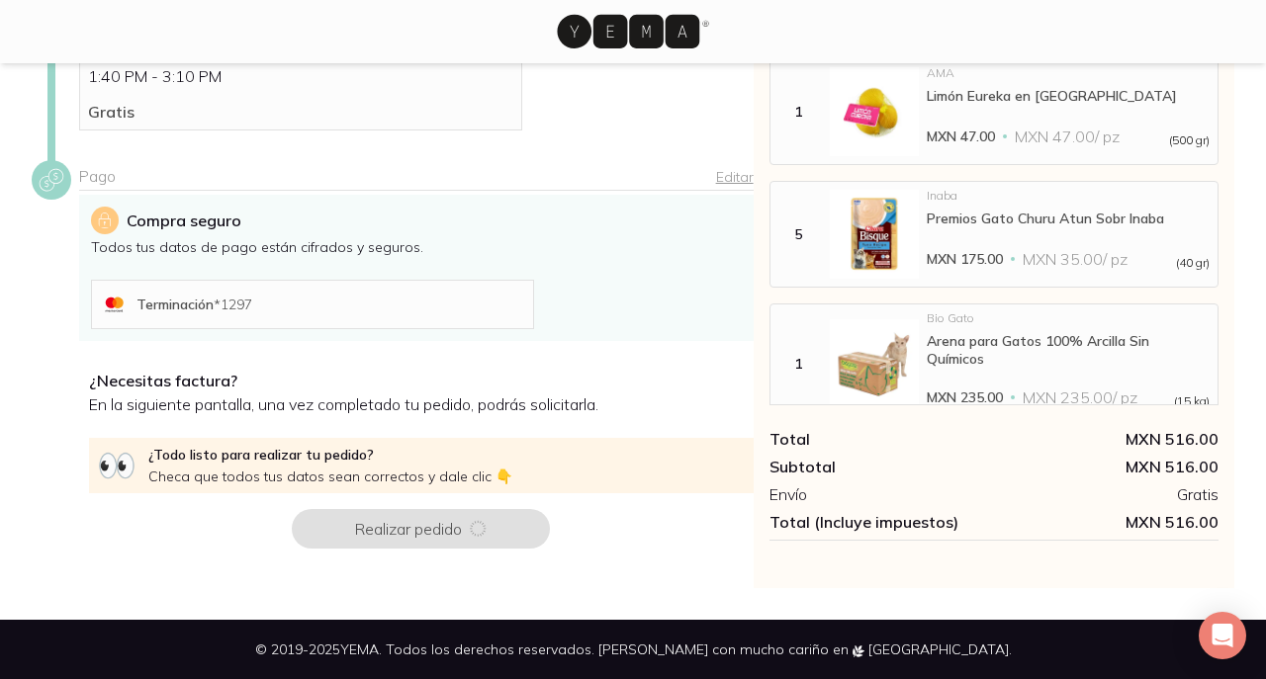
scroll to position [0, 0]
